Goal: Task Accomplishment & Management: Complete application form

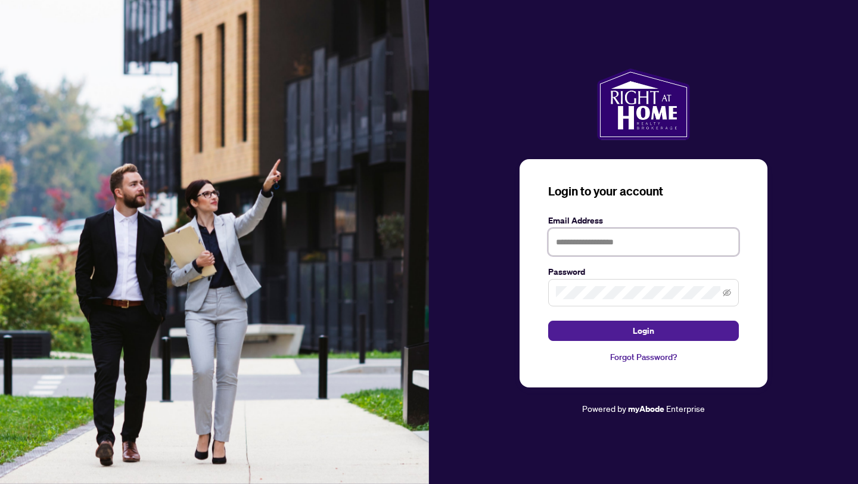
click at [606, 242] on input "text" at bounding box center [643, 241] width 191 height 27
type input "**********"
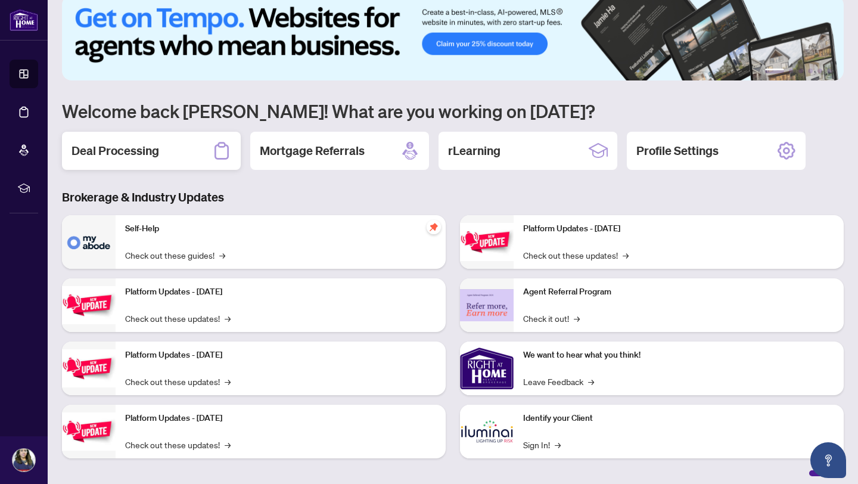
scroll to position [24, 0]
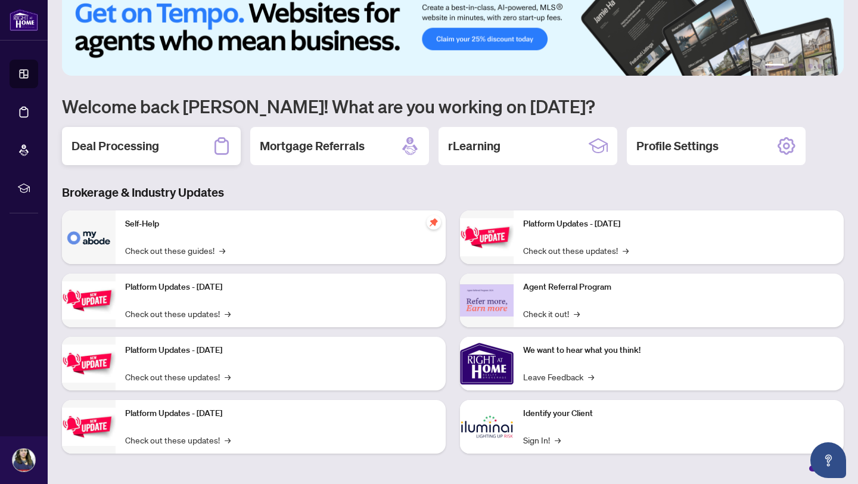
click at [92, 152] on h2 "Deal Processing" at bounding box center [115, 146] width 88 height 17
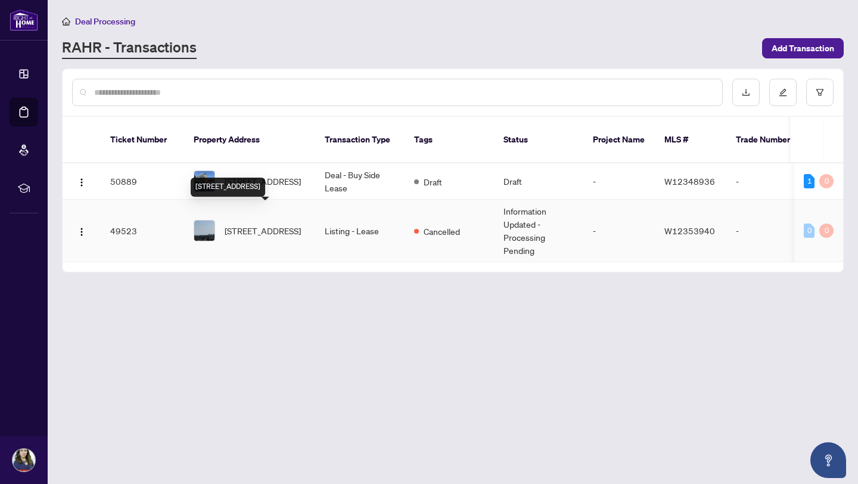
scroll to position [0, 1]
click at [516, 219] on td "Information Updated - Processing Pending" at bounding box center [537, 231] width 89 height 63
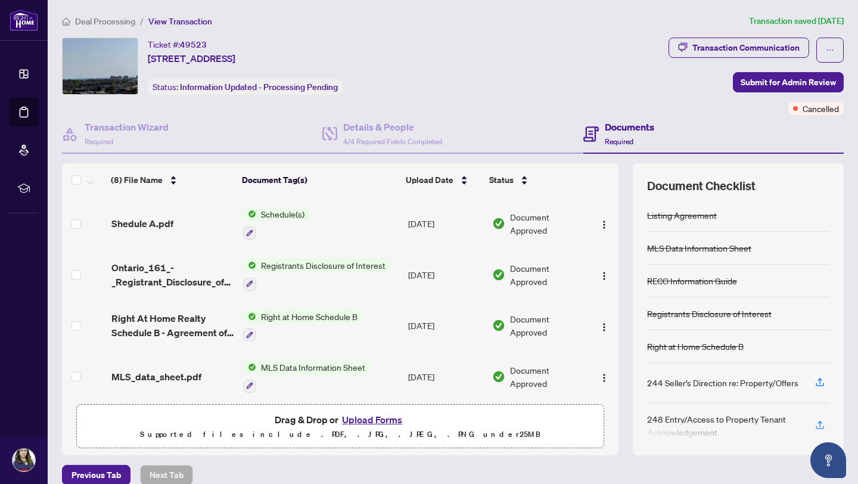
scroll to position [200, 0]
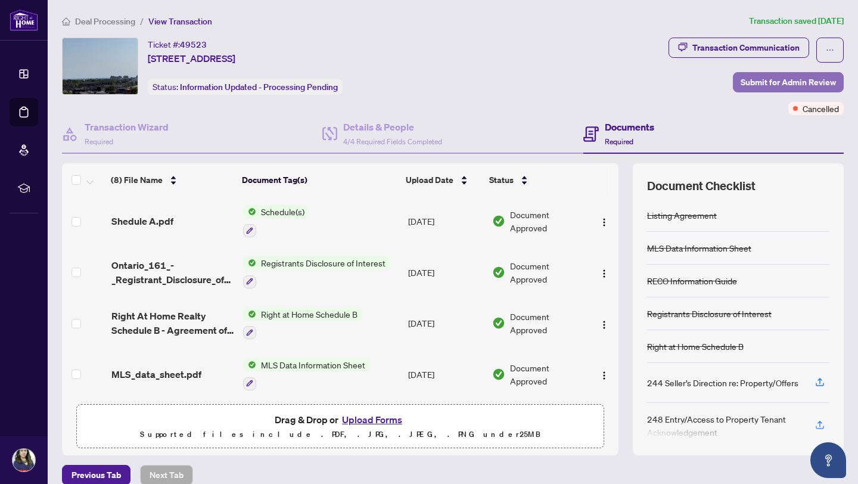
click at [770, 81] on span "Submit for Admin Review" at bounding box center [788, 82] width 95 height 19
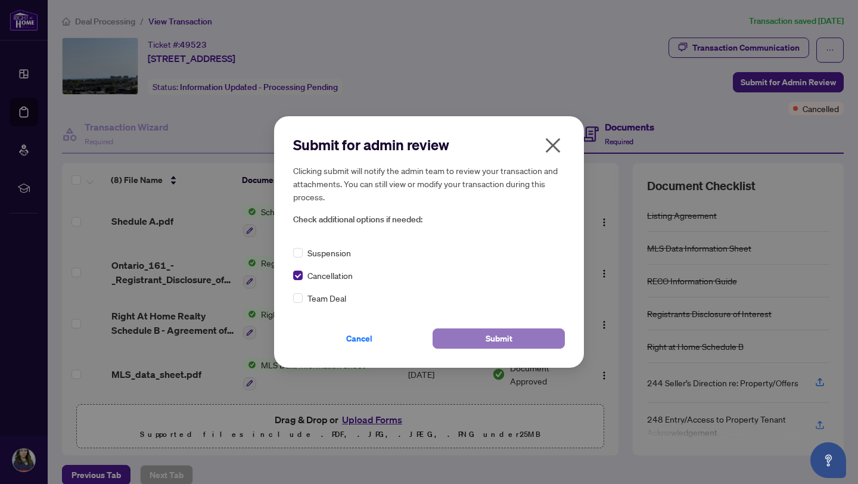
click at [495, 337] on span "Submit" at bounding box center [499, 338] width 27 height 19
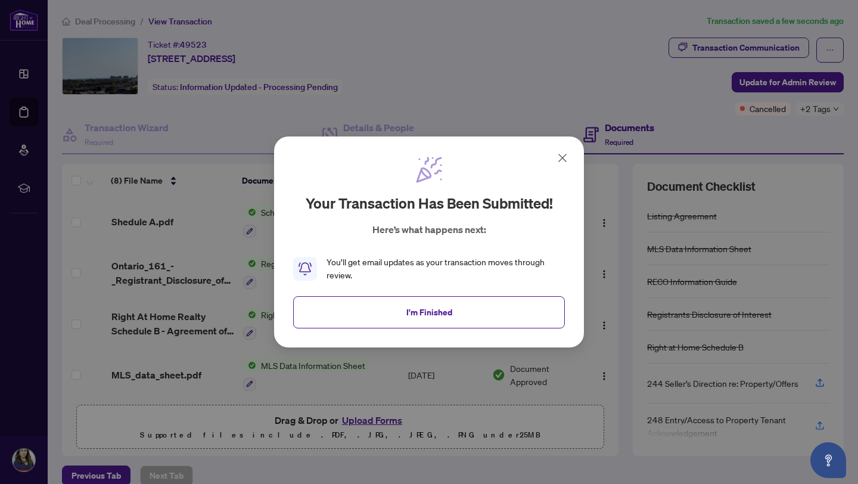
click at [564, 157] on icon at bounding box center [562, 158] width 14 height 14
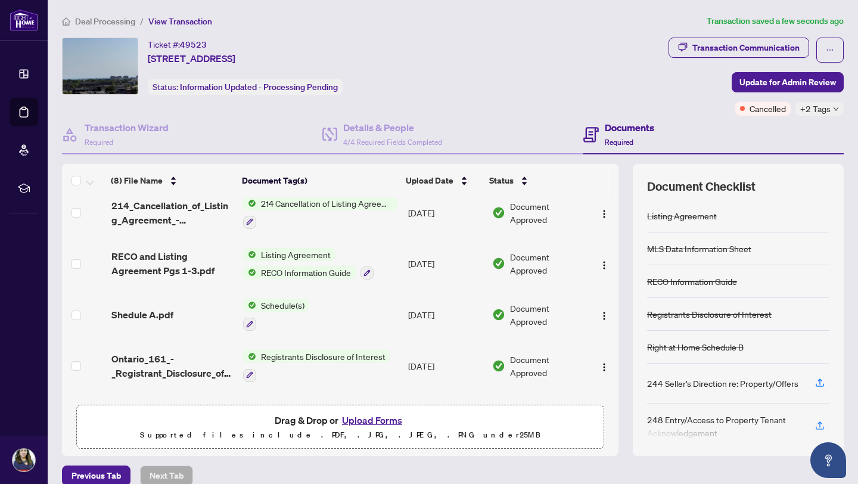
scroll to position [0, 0]
